Goal: Transaction & Acquisition: Purchase product/service

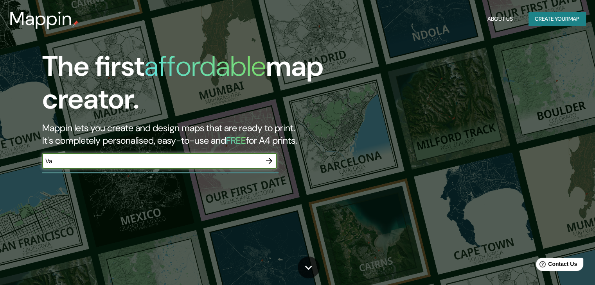
type input "Valencia"
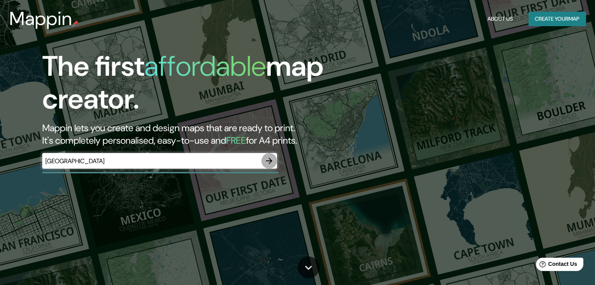
click at [269, 161] on icon "button" at bounding box center [269, 161] width 6 height 6
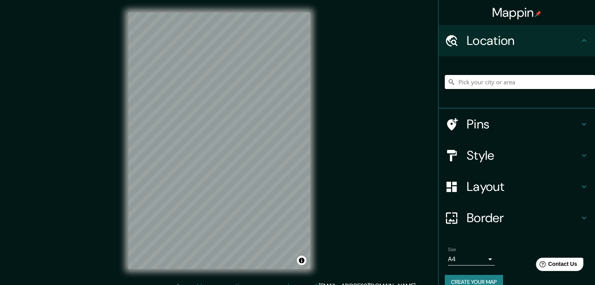
click at [475, 82] on input "Pick your city or area" at bounding box center [519, 82] width 150 height 14
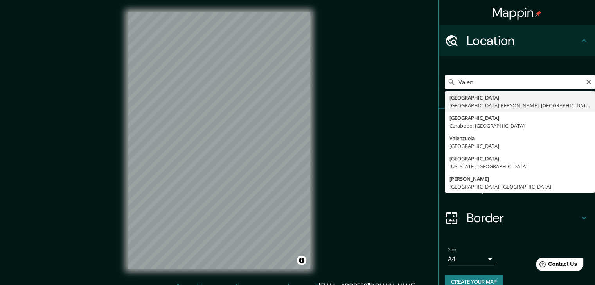
type input "[GEOGRAPHIC_DATA], [GEOGRAPHIC_DATA], [GEOGRAPHIC_DATA]"
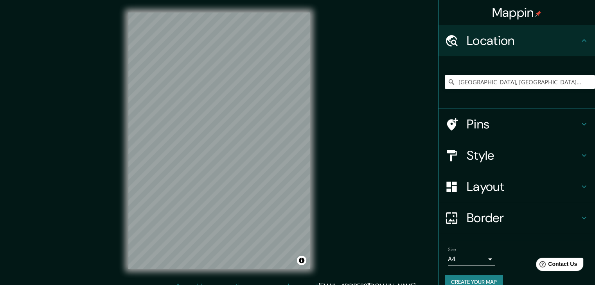
click at [491, 156] on h4 "Style" at bounding box center [522, 156] width 113 height 16
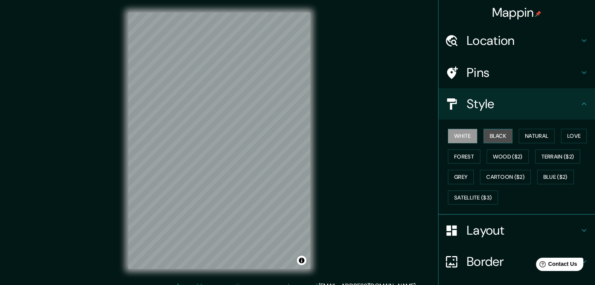
click at [489, 132] on button "Black" at bounding box center [497, 136] width 29 height 14
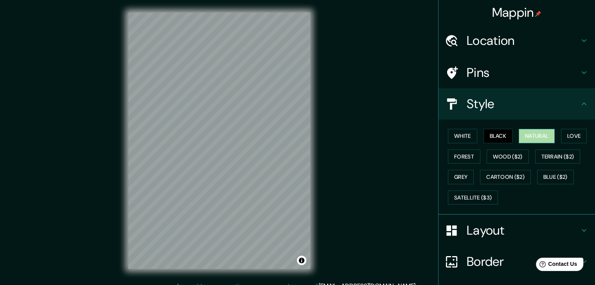
click at [539, 135] on button "Natural" at bounding box center [536, 136] width 36 height 14
click at [458, 153] on button "Forest" at bounding box center [464, 157] width 32 height 14
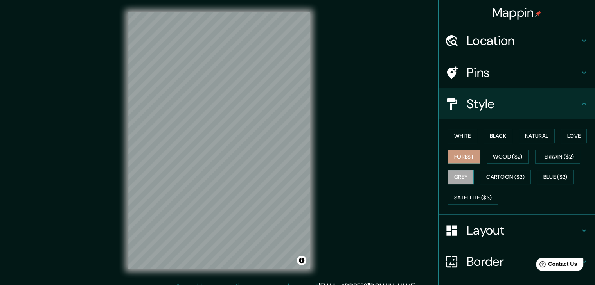
click at [457, 174] on button "Grey" at bounding box center [461, 177] width 26 height 14
click at [486, 81] on div "Pins" at bounding box center [516, 72] width 156 height 31
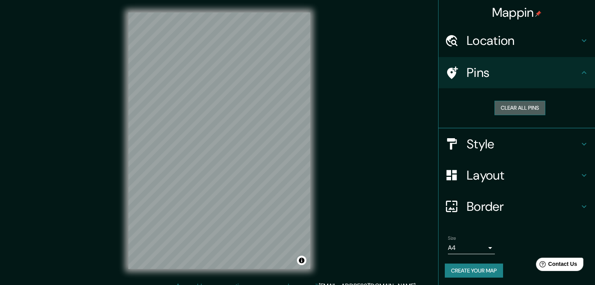
click at [498, 102] on button "Clear all pins" at bounding box center [519, 108] width 51 height 14
click at [472, 270] on button "Create your map" at bounding box center [473, 271] width 58 height 14
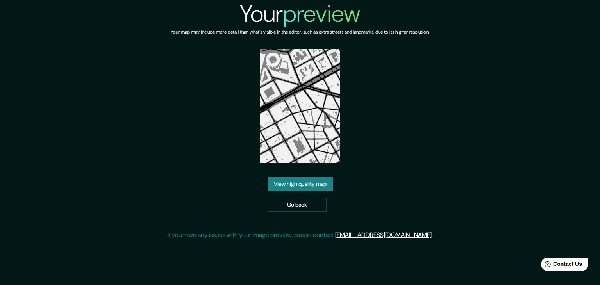
click at [396, 93] on div "Your preview Your map may include more detail than what's visible in the editor…" at bounding box center [300, 123] width 265 height 246
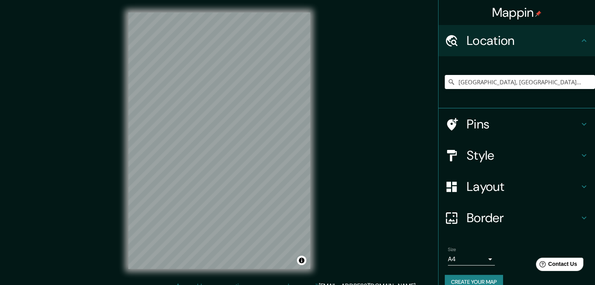
click at [486, 73] on div "[GEOGRAPHIC_DATA], [GEOGRAPHIC_DATA], [GEOGRAPHIC_DATA]" at bounding box center [519, 82] width 150 height 39
click at [567, 84] on input "[GEOGRAPHIC_DATA], [GEOGRAPHIC_DATA], [GEOGRAPHIC_DATA]" at bounding box center [519, 82] width 150 height 14
click at [481, 129] on h4 "Pins" at bounding box center [522, 124] width 113 height 16
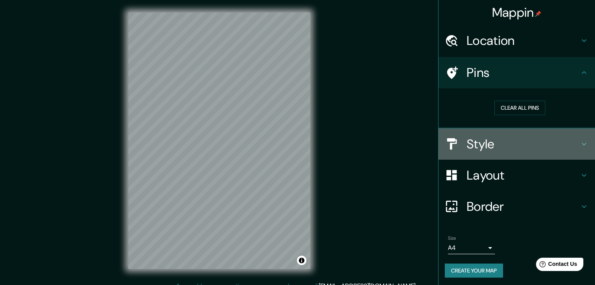
click at [482, 136] on h4 "Style" at bounding box center [522, 144] width 113 height 16
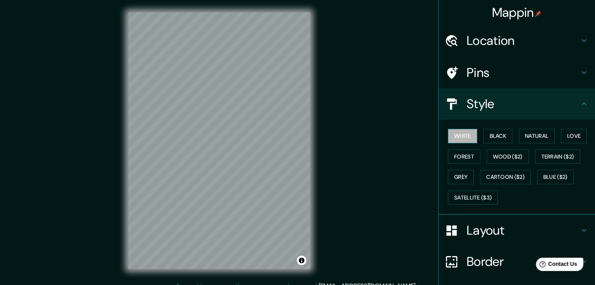
click at [458, 135] on button "White" at bounding box center [462, 136] width 29 height 14
click at [567, 135] on button "Love" at bounding box center [574, 136] width 26 height 14
click at [462, 138] on button "White" at bounding box center [462, 136] width 29 height 14
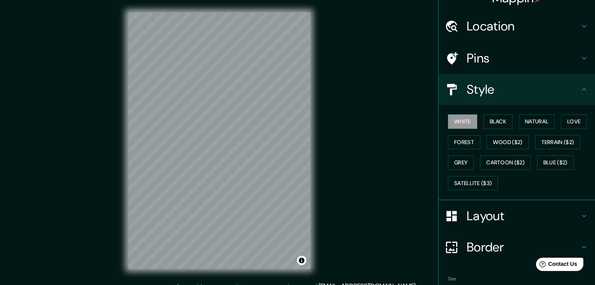
scroll to position [56, 0]
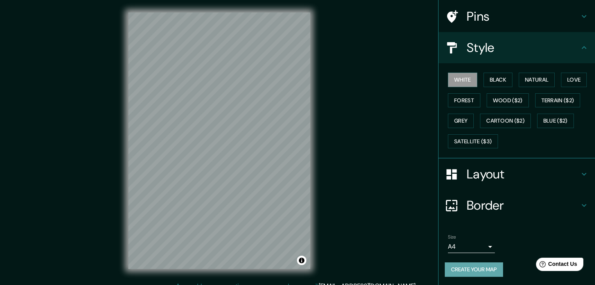
click at [480, 269] on button "Create your map" at bounding box center [473, 270] width 58 height 14
